Goal: Transaction & Acquisition: Purchase product/service

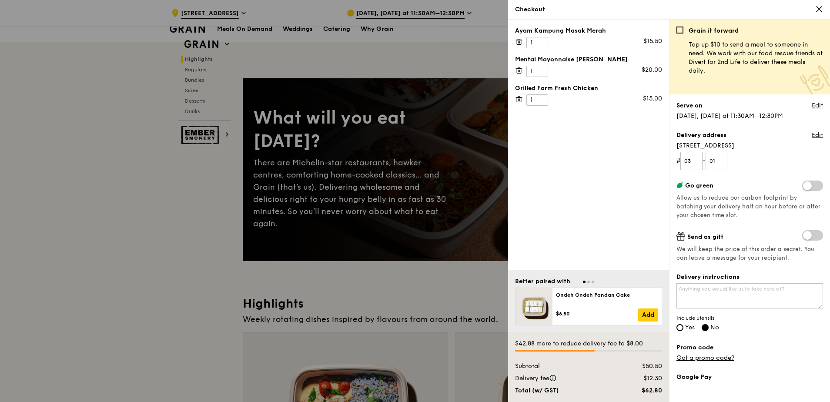
scroll to position [480, 0]
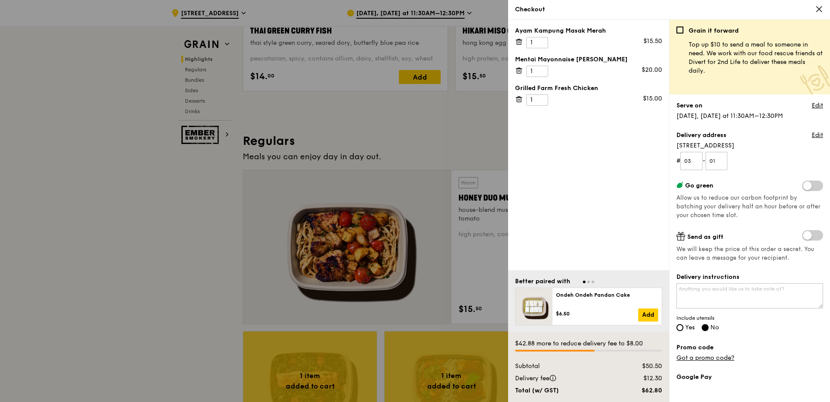
click at [701, 354] on link "Got a promo code?" at bounding box center [705, 357] width 58 height 7
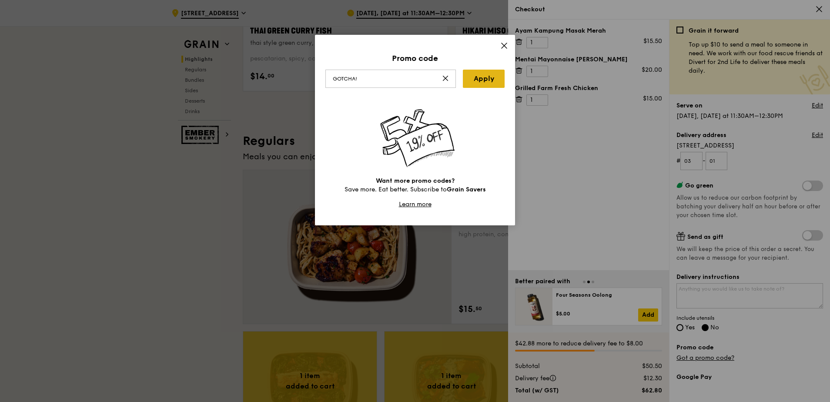
click at [486, 84] on link "Apply" at bounding box center [484, 79] width 42 height 18
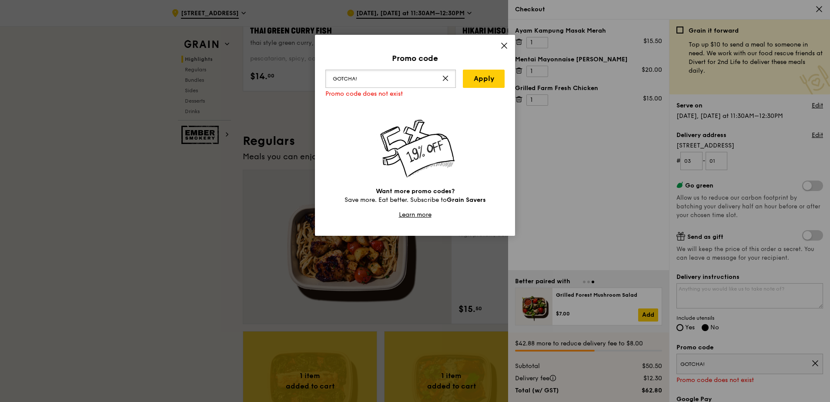
drag, startPoint x: 374, startPoint y: 78, endPoint x: 274, endPoint y: 73, distance: 101.0
click at [274, 73] on div "Promo code GOTCHA! Apply Promo code does not exist Want more promo codes? Save …" at bounding box center [415, 201] width 830 height 402
type input "G"
type input "GOTCHA!"
click at [497, 80] on link "Apply" at bounding box center [484, 79] width 42 height 18
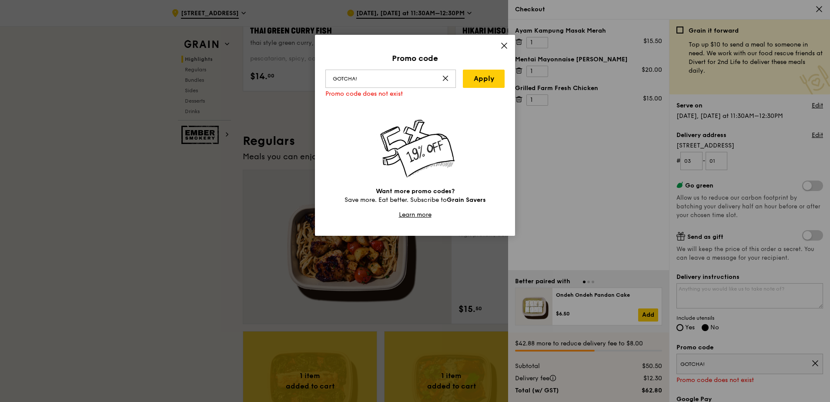
click at [508, 48] on div "Promo code GOTCHA! Apply Promo code does not exist Want more promo codes? Save …" at bounding box center [415, 135] width 200 height 201
click at [507, 47] on icon at bounding box center [504, 46] width 8 height 8
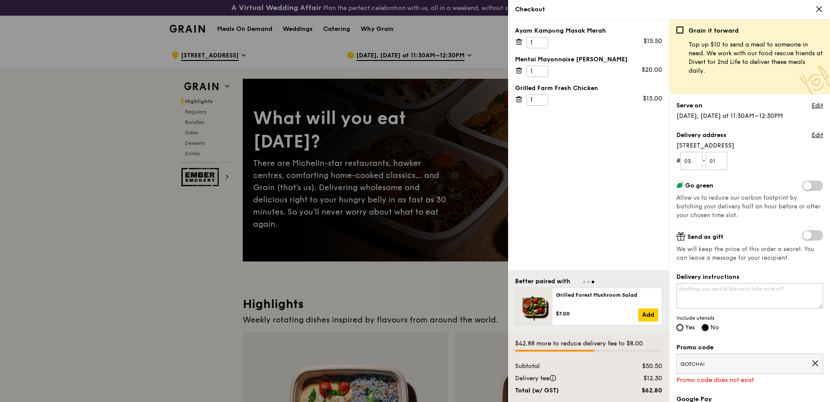
click at [588, 282] on span "Go to slide 2" at bounding box center [588, 281] width 3 height 3
click at [581, 281] on div at bounding box center [588, 281] width 147 height 8
click at [584, 281] on span "Go to slide 1" at bounding box center [584, 281] width 3 height 3
click at [592, 281] on span "Go to slide 3" at bounding box center [592, 281] width 3 height 3
drag, startPoint x: 597, startPoint y: 168, endPoint x: 593, endPoint y: 165, distance: 5.2
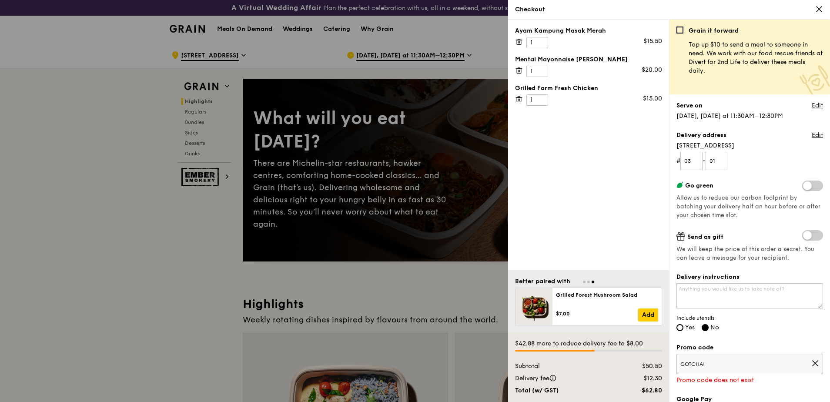
click at [593, 165] on div "Ayam Kampung Masak Merah 1 $15.50 Mentai Mayonnaise Aburi Salmon 1 $20.00 Grill…" at bounding box center [588, 145] width 161 height 250
drag, startPoint x: 593, startPoint y: 165, endPoint x: 567, endPoint y: 163, distance: 25.3
click at [567, 163] on div "Ayam Kampung Masak Merah 1 $15.50 Mentai Mayonnaise Aburi Salmon 1 $20.00 Grill…" at bounding box center [588, 145] width 161 height 250
drag, startPoint x: 567, startPoint y: 163, endPoint x: 557, endPoint y: 160, distance: 11.3
click at [557, 160] on div "Ayam Kampung Masak Merah 1 $15.50 Mentai Mayonnaise Aburi Salmon 1 $20.00 Grill…" at bounding box center [588, 145] width 161 height 250
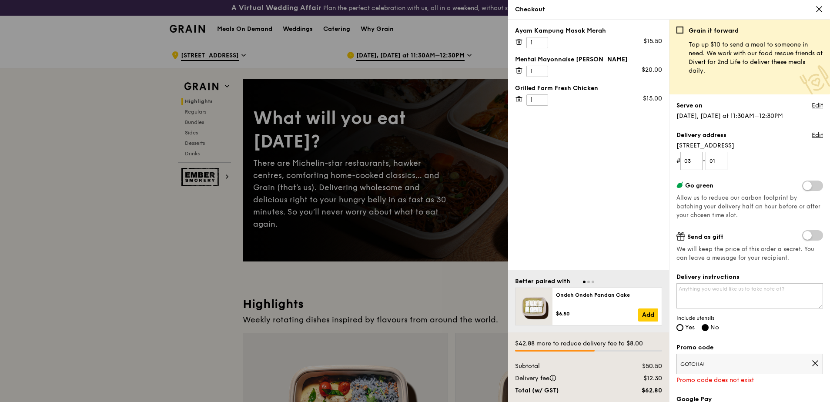
drag, startPoint x: 557, startPoint y: 160, endPoint x: 542, endPoint y: 159, distance: 14.8
click at [542, 159] on div "Ayam Kampung Masak Merah 1 $15.50 Mentai Mayonnaise Aburi Salmon 1 $20.00 Grill…" at bounding box center [588, 145] width 161 height 250
drag, startPoint x: 542, startPoint y: 159, endPoint x: 533, endPoint y: 158, distance: 8.7
click at [533, 158] on div "Ayam Kampung Masak Merah 1 $15.50 Mentai Mayonnaise Aburi Salmon 1 $20.00 Grill…" at bounding box center [588, 145] width 161 height 250
click at [679, 323] on div "Delivery instructions Include utensils Yes No" at bounding box center [749, 303] width 147 height 60
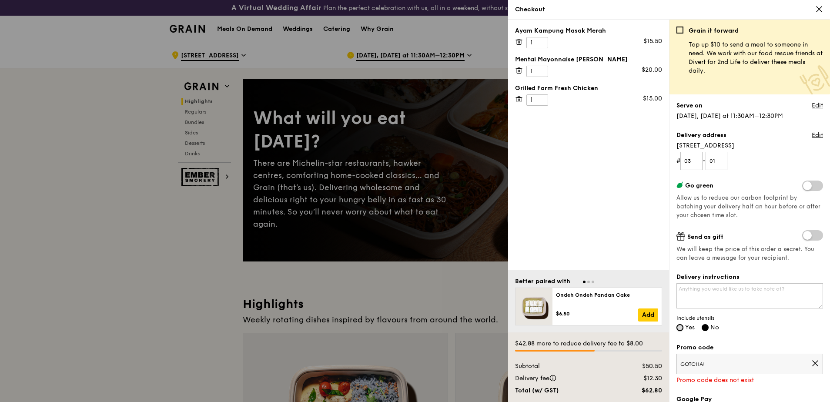
click at [681, 326] on input "Yes" at bounding box center [679, 327] width 7 height 7
radio input "true"
radio input "false"
drag, startPoint x: 711, startPoint y: 362, endPoint x: 695, endPoint y: 363, distance: 16.5
click at [695, 363] on span "GOTCHA!" at bounding box center [745, 363] width 131 height 7
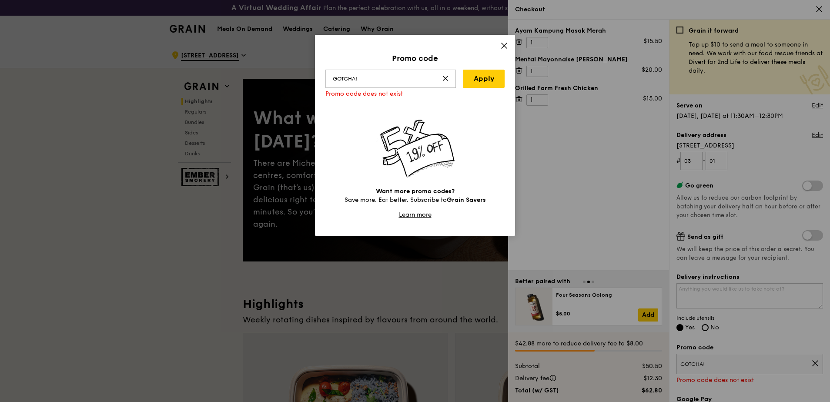
drag, startPoint x: 377, startPoint y: 77, endPoint x: 257, endPoint y: 74, distance: 120.1
click at [257, 74] on div "Promo code GOTCHA! Apply Promo code does not exist Want more promo codes? Save …" at bounding box center [415, 201] width 830 height 402
type input "WELCOMEFEAST"
click at [485, 78] on link "Apply" at bounding box center [484, 79] width 42 height 18
click at [502, 46] on icon at bounding box center [504, 46] width 8 height 8
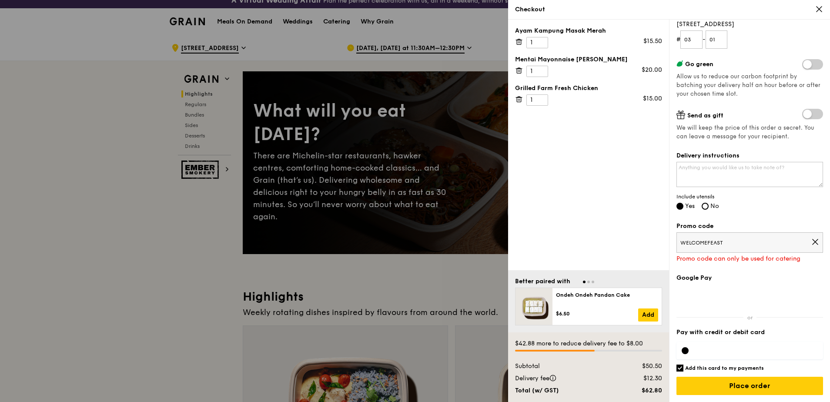
scroll to position [8, 0]
click at [804, 240] on span "WELCOMEFEAST" at bounding box center [745, 242] width 131 height 7
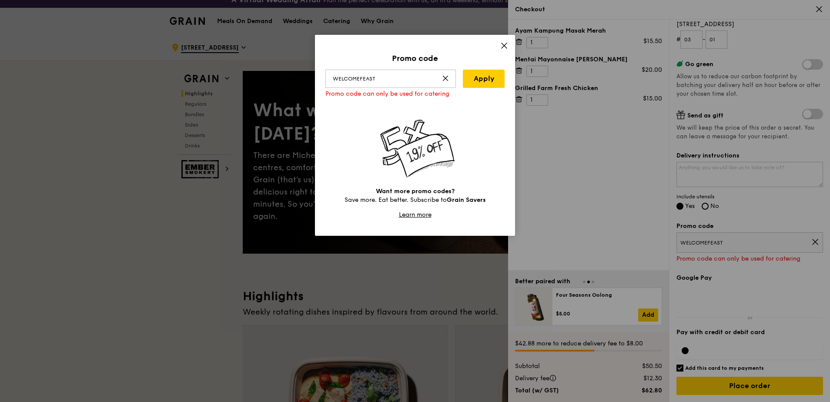
click at [445, 76] on icon at bounding box center [445, 78] width 7 height 7
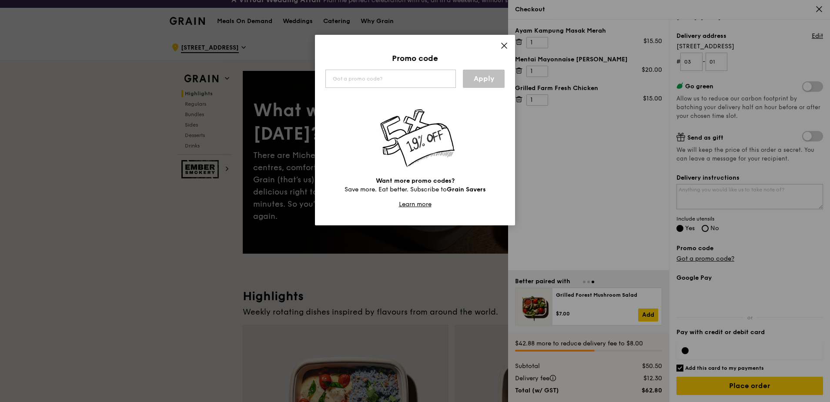
scroll to position [99, 0]
click at [503, 47] on icon at bounding box center [503, 45] width 5 height 5
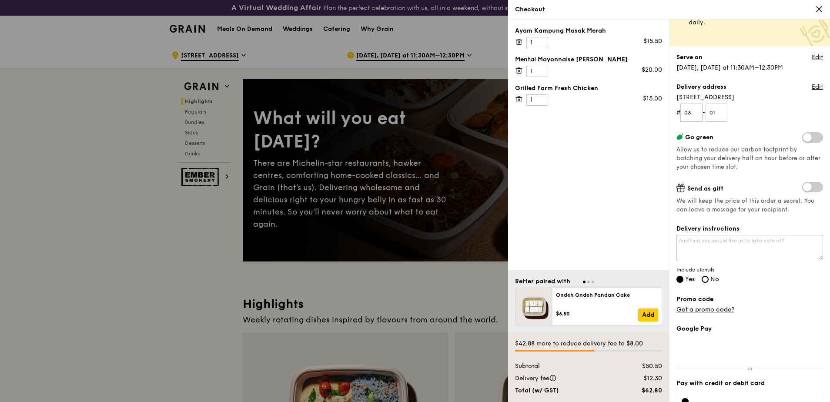
scroll to position [0, 0]
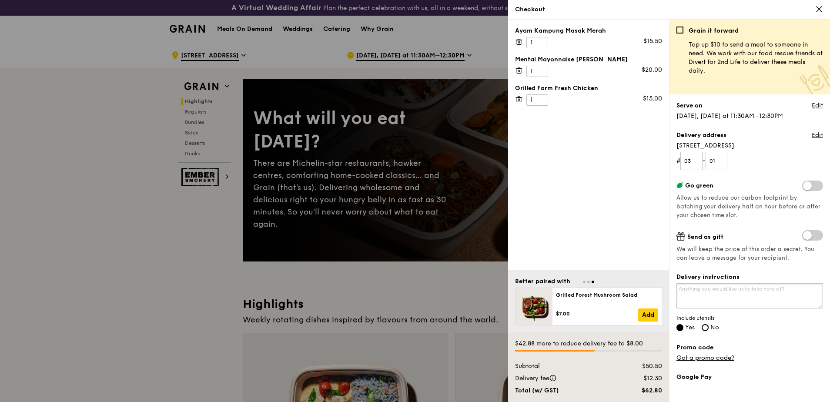
click at [728, 290] on textarea "Delivery instructions" at bounding box center [749, 295] width 147 height 25
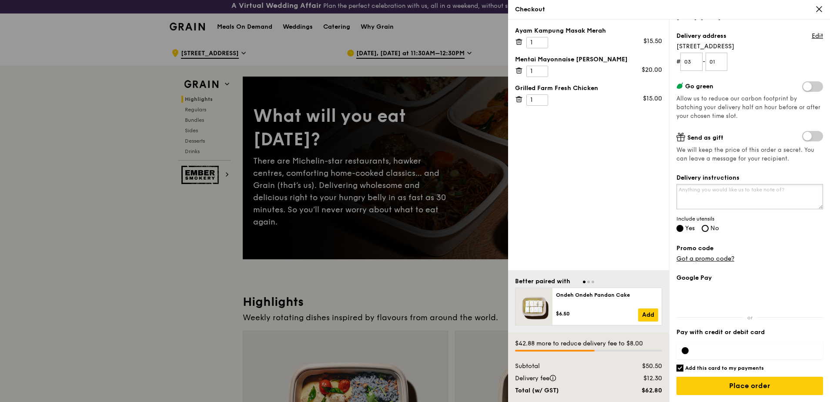
scroll to position [3, 0]
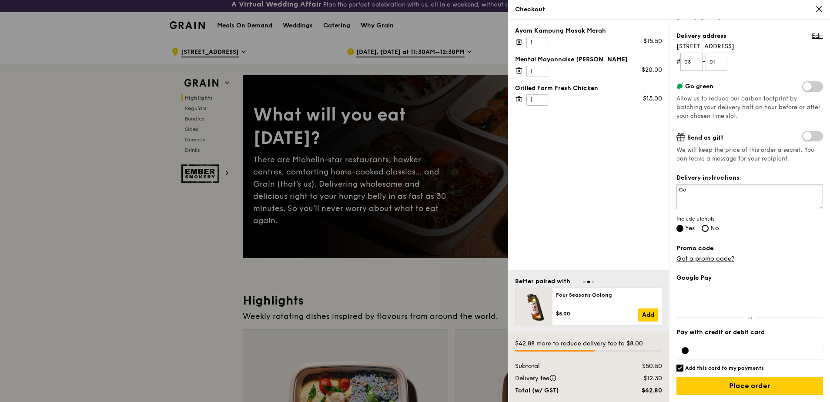
type textarea "C"
drag, startPoint x: 707, startPoint y: 197, endPoint x: 642, endPoint y: 185, distance: 66.0
click at [642, 185] on div "Ayam Kampung Masak Merah 1 $15.50 Mentai Mayonnaise Aburi Salmon 1 $20.00 Grill…" at bounding box center [669, 211] width 322 height 382
paste textarea "There are two entrances to [GEOGRAPHIC_DATA] – [PERSON_NAME] and [PERSON_NAME].…"
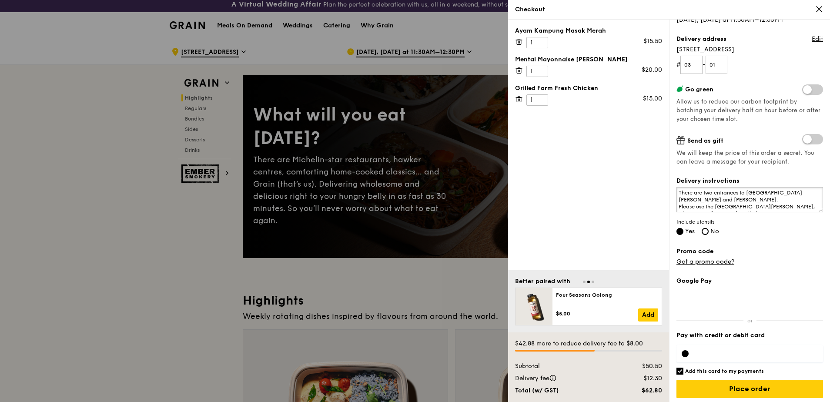
scroll to position [96, 0]
click at [772, 200] on textarea "There are two entrances to [GEOGRAPHIC_DATA] – [PERSON_NAME] and [PERSON_NAME].…" at bounding box center [749, 199] width 147 height 25
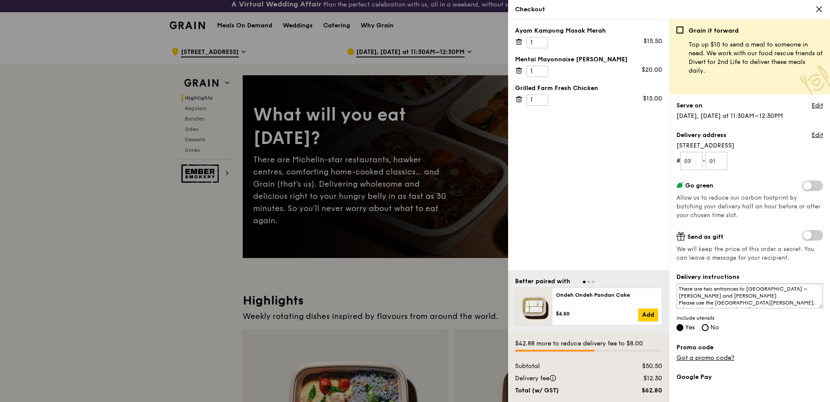
scroll to position [99, 0]
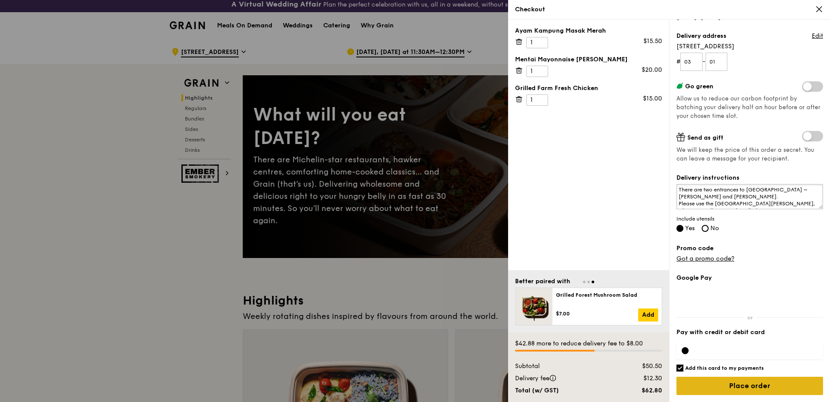
type textarea "There are two entrances to [GEOGRAPHIC_DATA] – [PERSON_NAME] and [PERSON_NAME].…"
click at [751, 387] on input "Place order" at bounding box center [749, 386] width 147 height 18
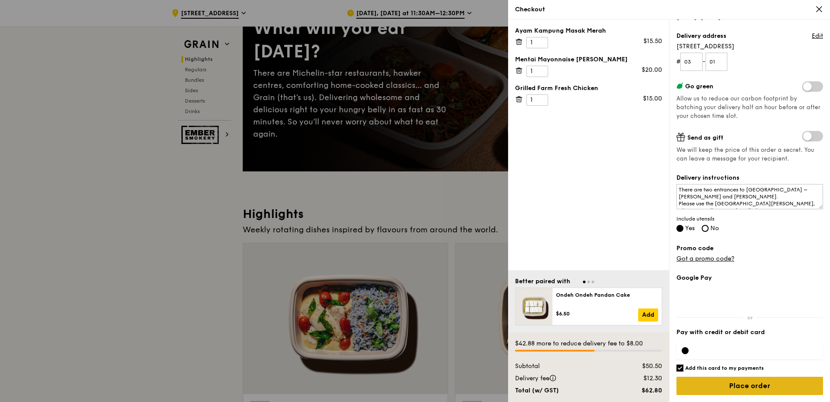
scroll to position [90, 0]
click at [767, 384] on input "Place order" at bounding box center [749, 386] width 147 height 18
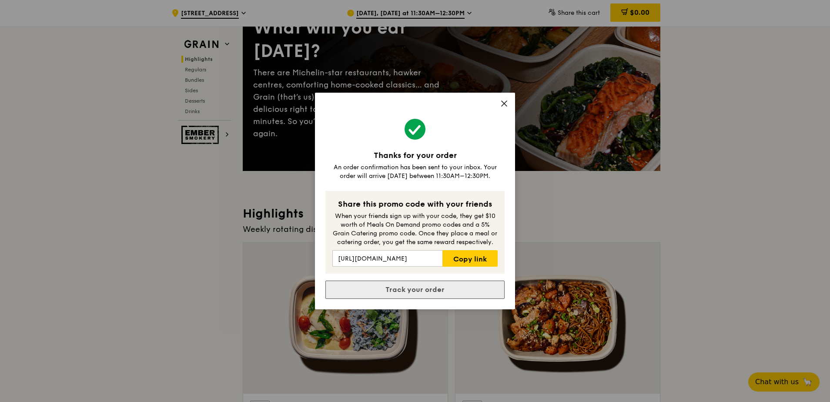
click at [461, 286] on link "Track your order" at bounding box center [414, 289] width 179 height 18
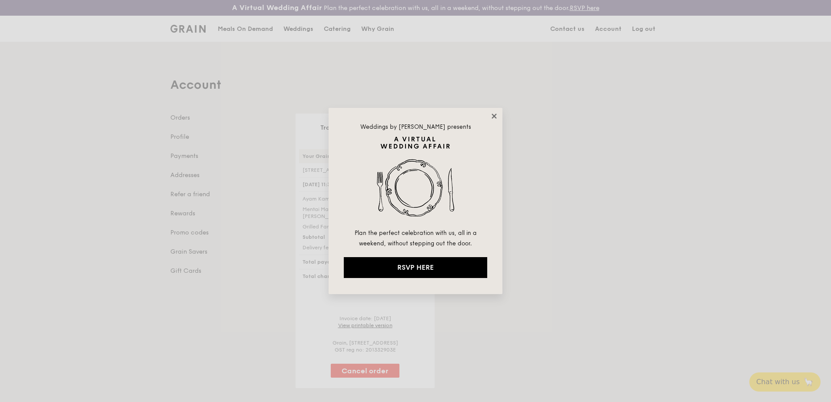
click at [495, 117] on icon at bounding box center [494, 115] width 5 height 5
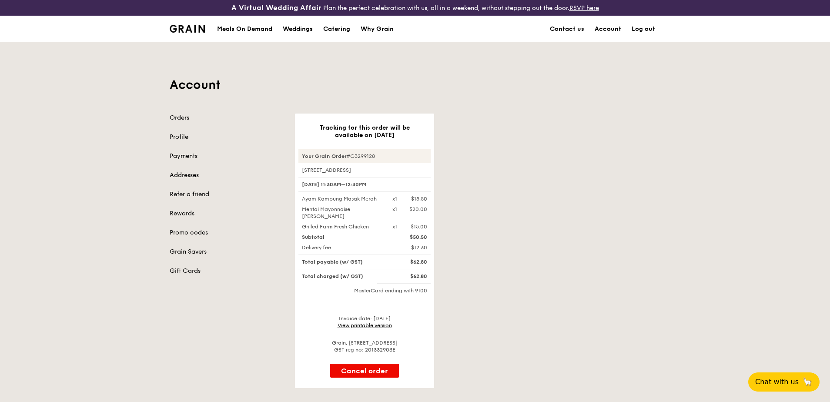
click at [371, 324] on link "View printable version" at bounding box center [364, 325] width 54 height 6
